Goal: Task Accomplishment & Management: Use online tool/utility

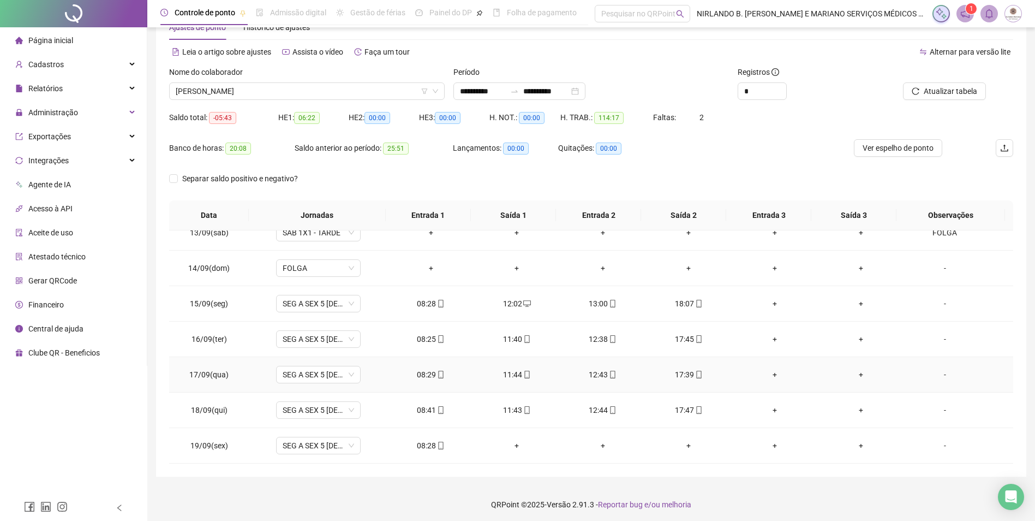
scroll to position [37, 0]
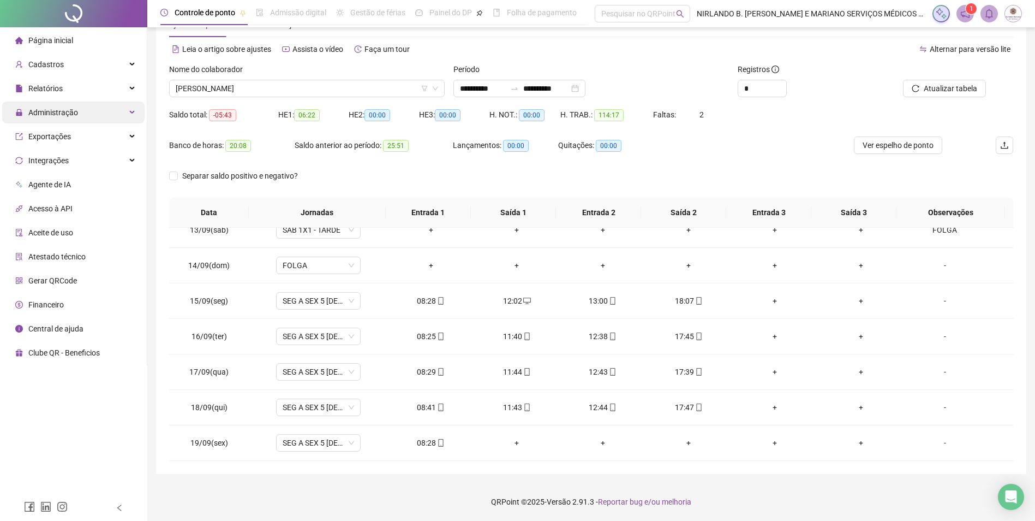
click at [104, 120] on div "Administração" at bounding box center [73, 113] width 142 height 22
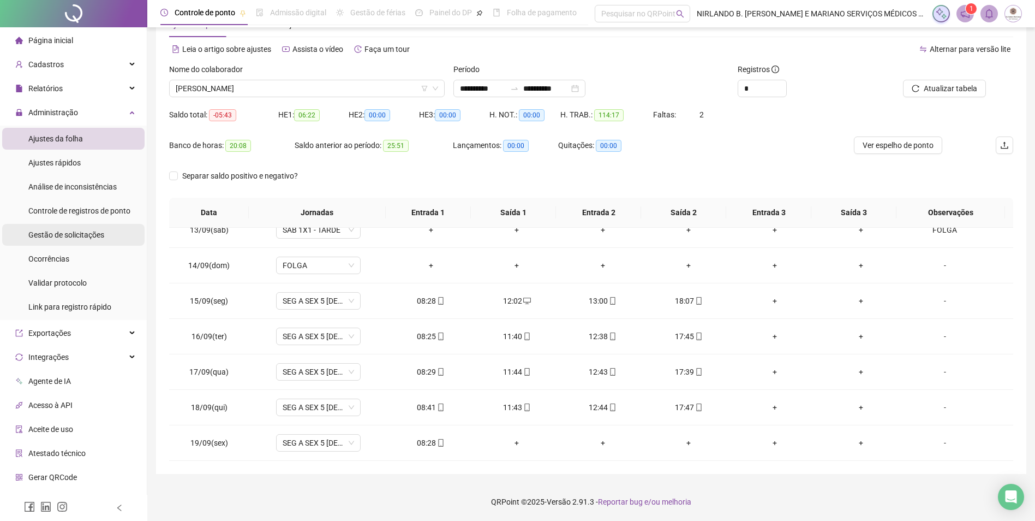
click at [62, 234] on span "Gestão de solicitações" at bounding box center [66, 234] width 76 height 9
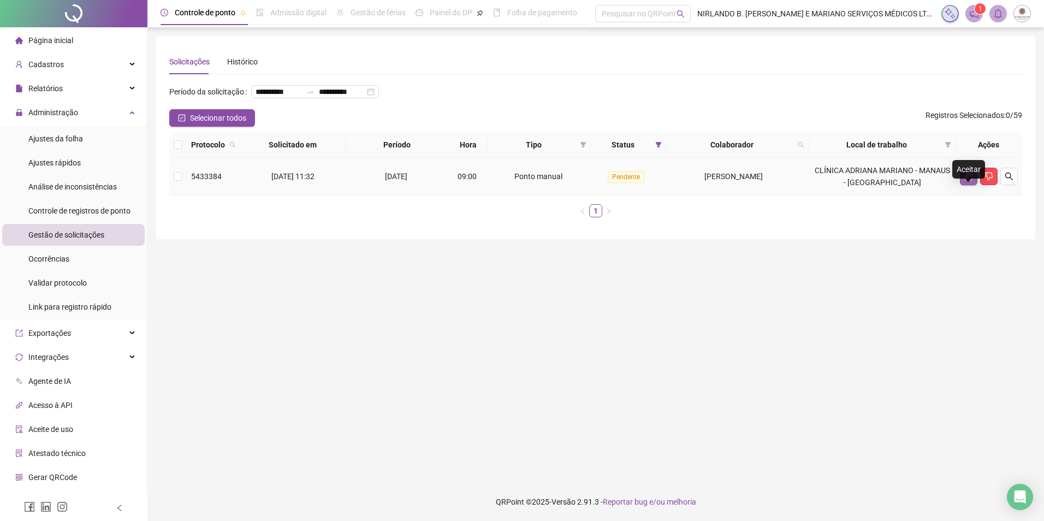
click at [967, 181] on icon "like" at bounding box center [968, 176] width 9 height 9
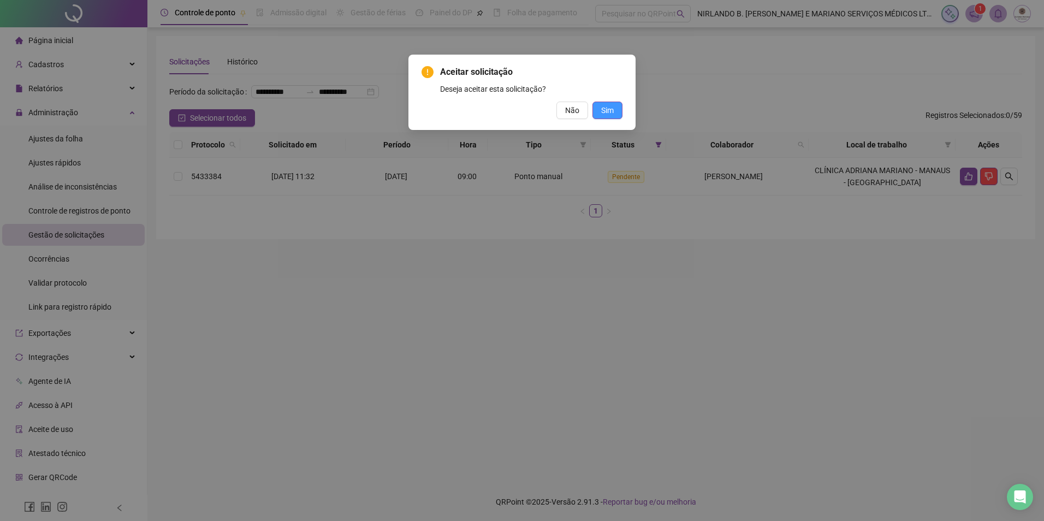
click at [616, 111] on button "Sim" at bounding box center [607, 110] width 30 height 17
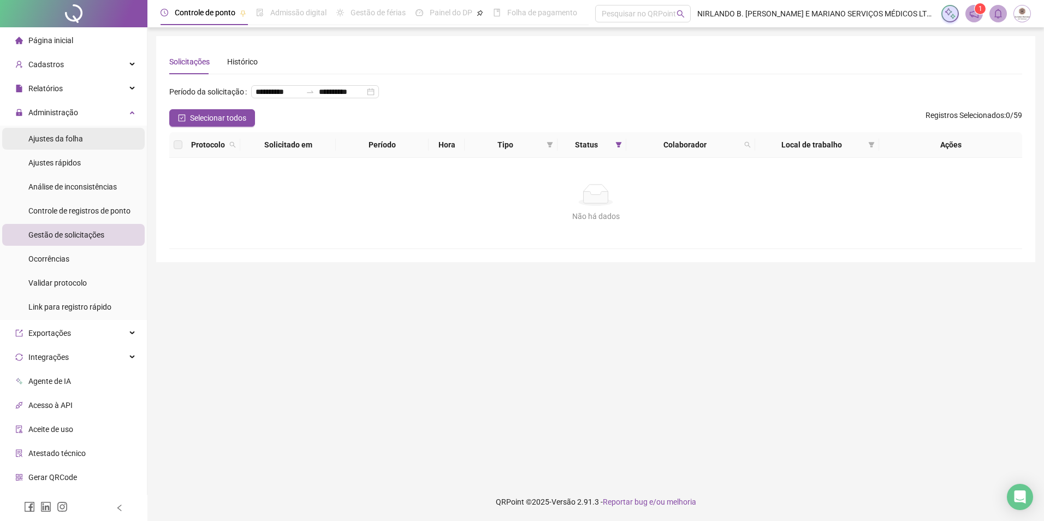
click at [39, 138] on span "Ajustes da folha" at bounding box center [55, 138] width 55 height 9
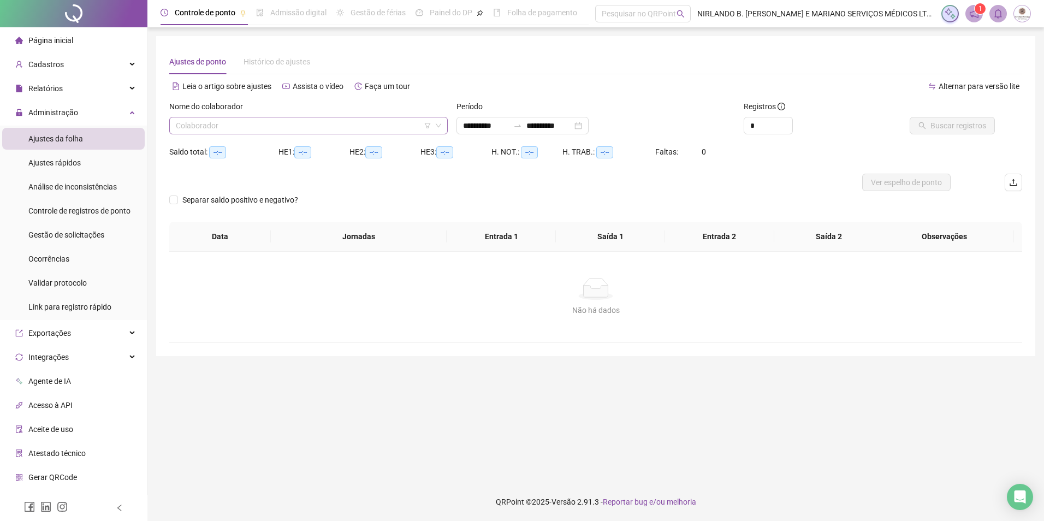
click at [221, 132] on input "search" at bounding box center [303, 125] width 255 height 16
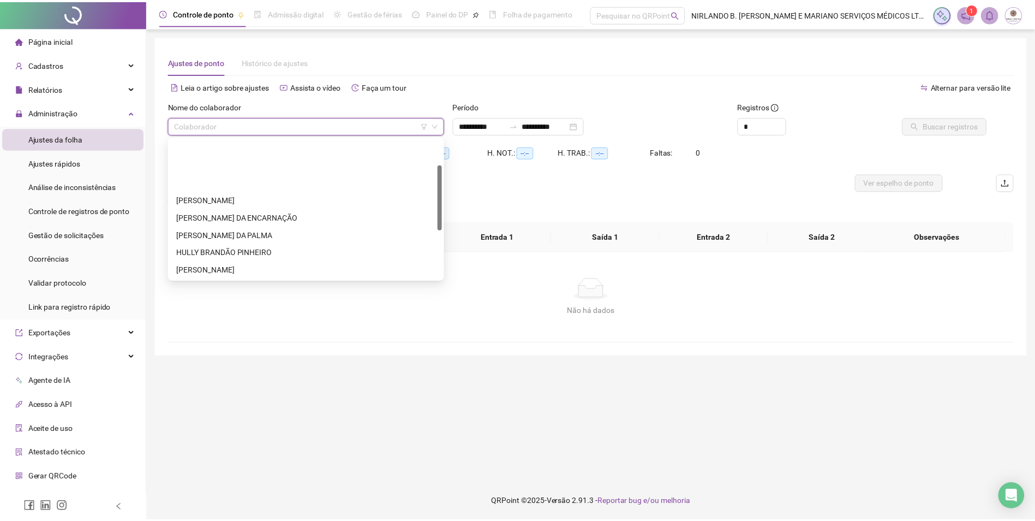
scroll to position [157, 0]
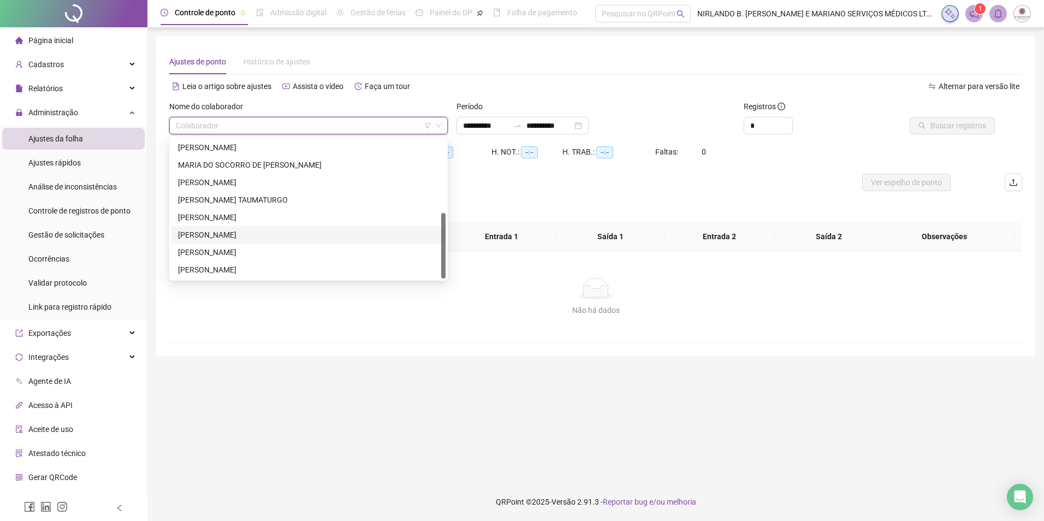
click at [234, 218] on div "[PERSON_NAME]" at bounding box center [308, 217] width 261 height 12
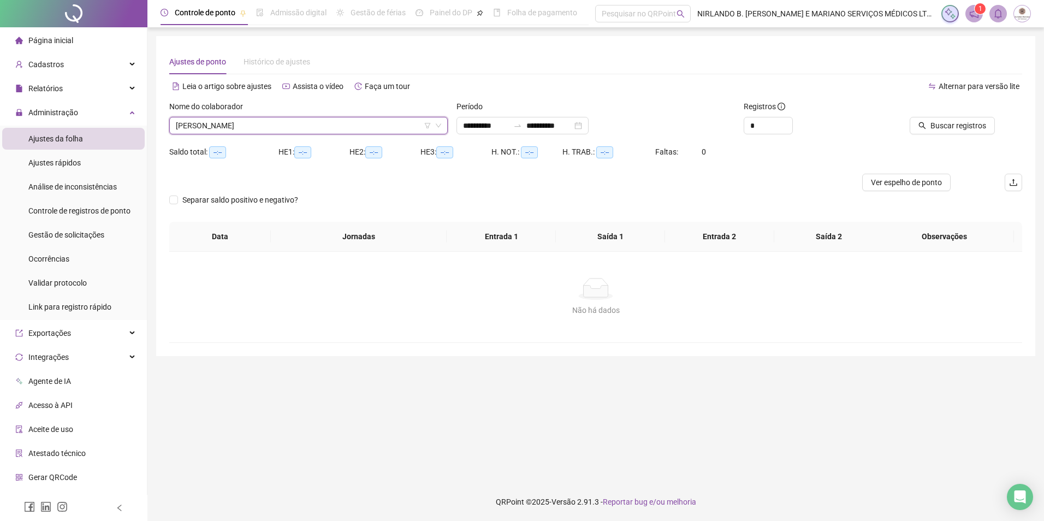
click at [239, 131] on span "[PERSON_NAME]" at bounding box center [308, 125] width 265 height 16
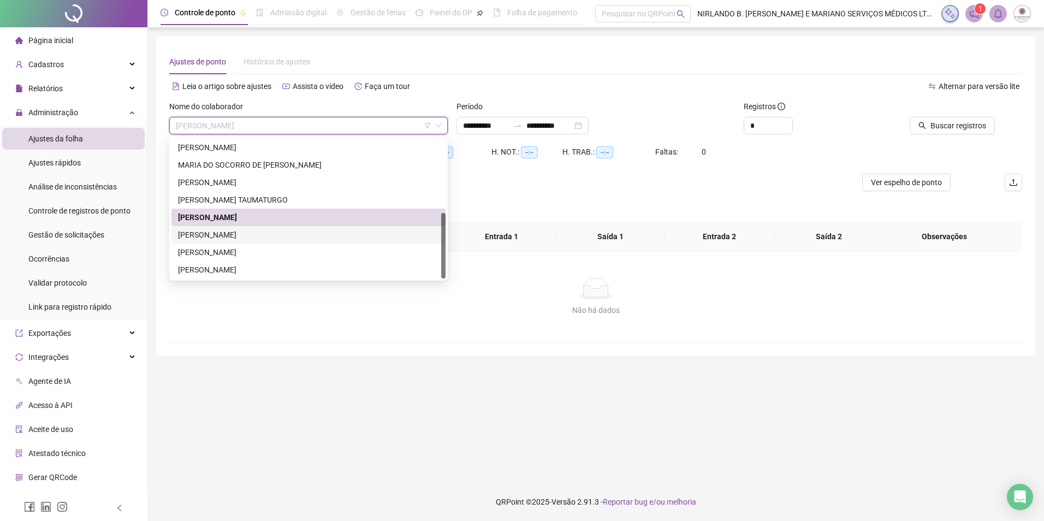
click at [227, 236] on div "[PERSON_NAME]" at bounding box center [308, 235] width 261 height 12
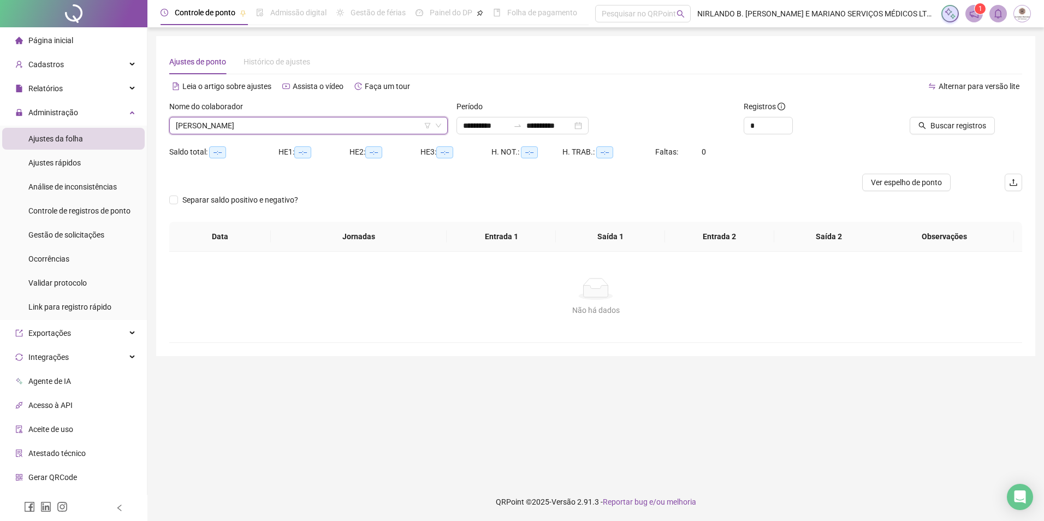
click at [242, 123] on span "[PERSON_NAME]" at bounding box center [308, 125] width 265 height 16
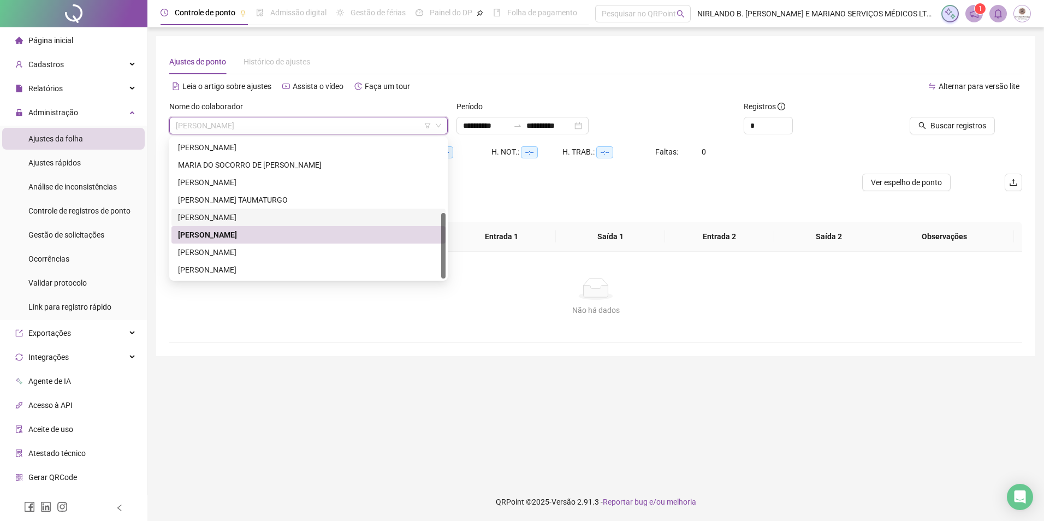
click at [222, 219] on div "[PERSON_NAME]" at bounding box center [308, 217] width 261 height 12
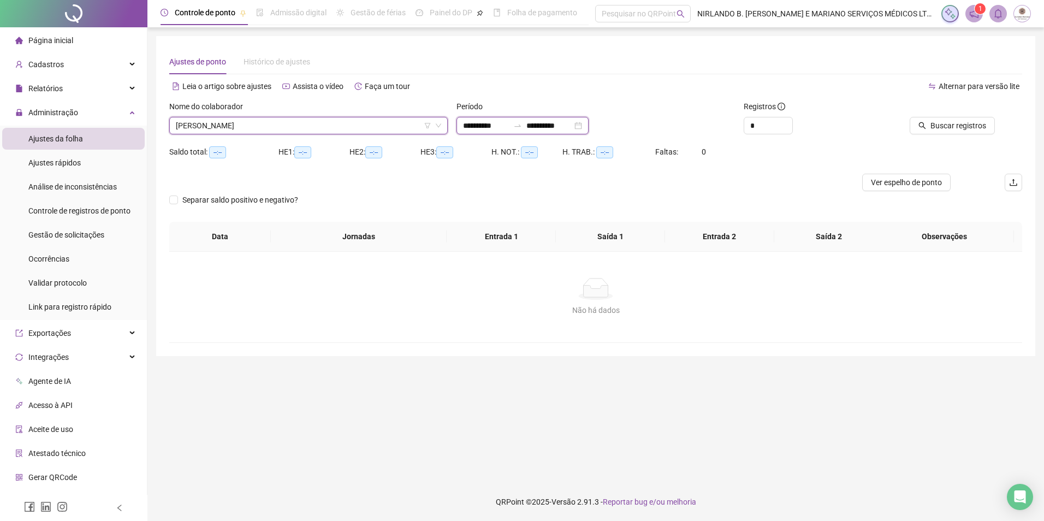
click at [551, 126] on input "**********" at bounding box center [549, 126] width 46 height 12
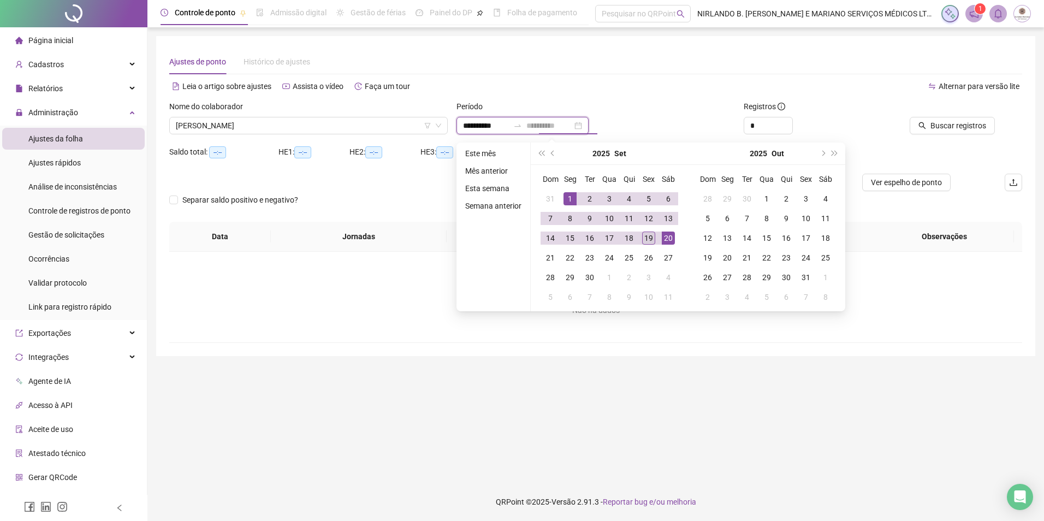
type input "**********"
click at [642, 241] on div "19" at bounding box center [648, 237] width 13 height 13
type input "**********"
click at [977, 124] on span "Buscar registros" at bounding box center [958, 126] width 56 height 12
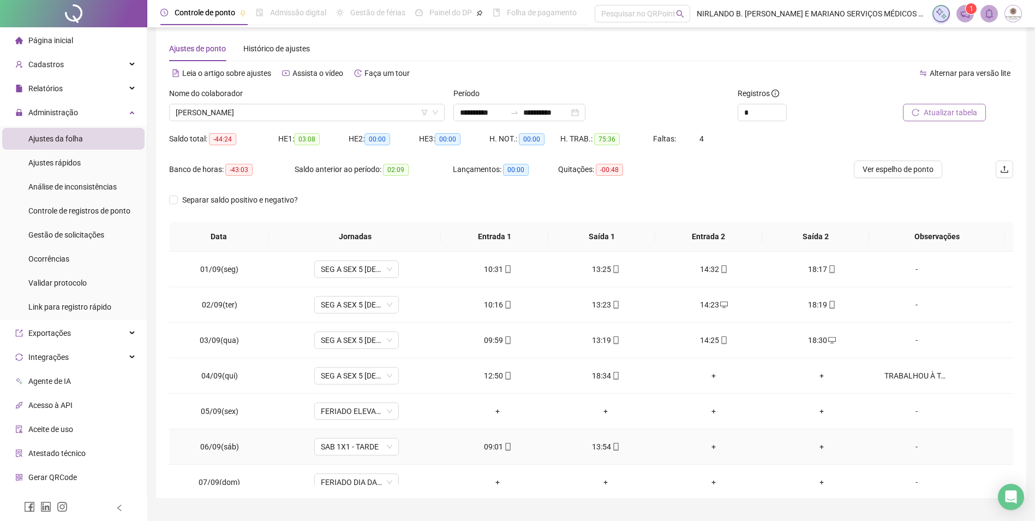
scroll to position [0, 0]
